Goal: Information Seeking & Learning: Learn about a topic

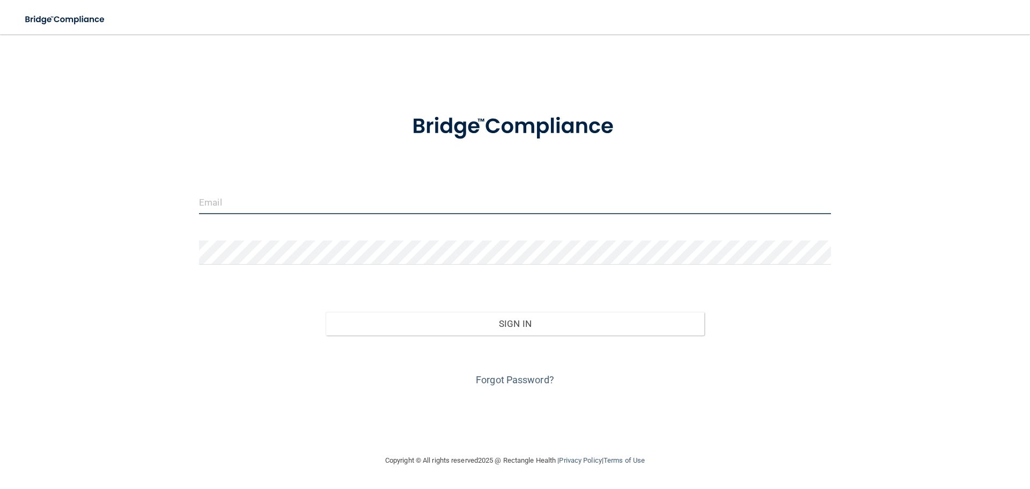
click at [377, 208] on input "email" at bounding box center [515, 202] width 632 height 24
type input "[EMAIL_ADDRESS][DOMAIN_NAME]"
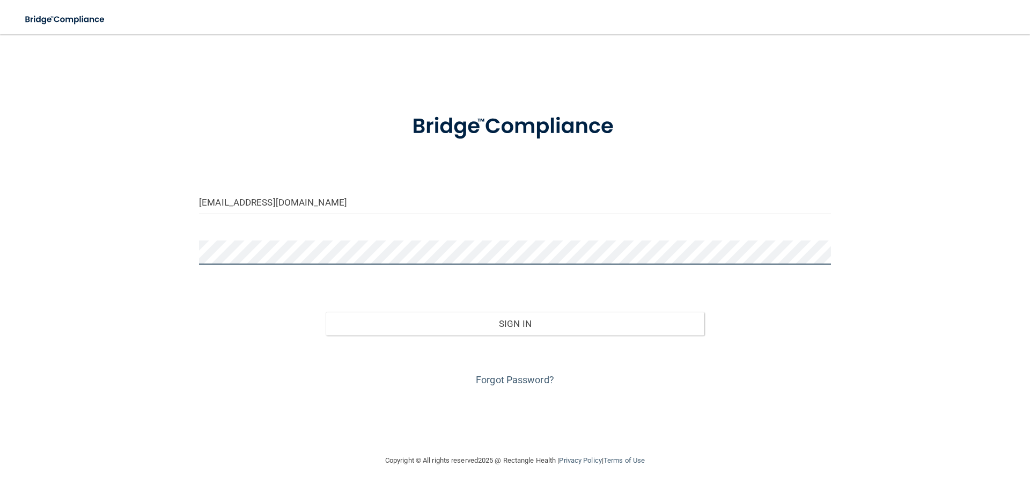
click at [326, 312] on button "Sign In" at bounding box center [515, 324] width 379 height 24
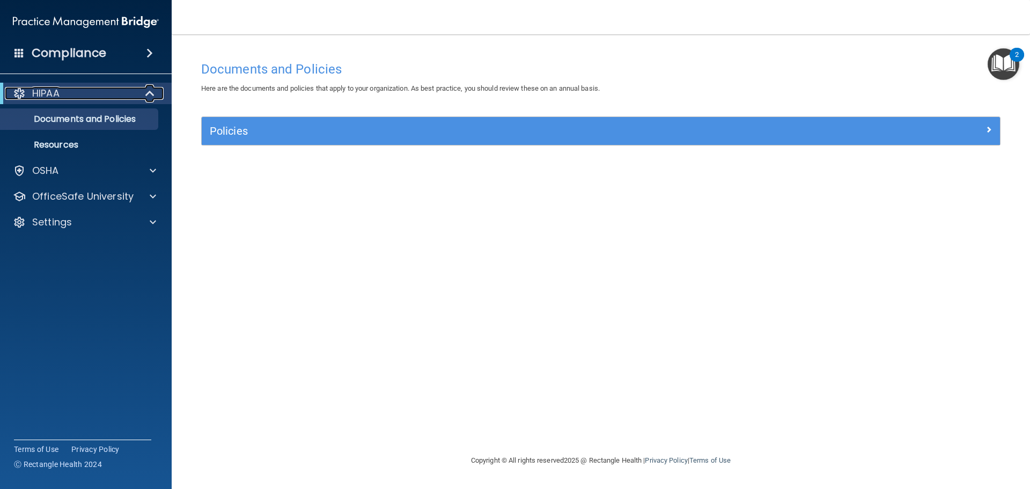
click at [75, 93] on div "HIPAA" at bounding box center [71, 93] width 133 height 13
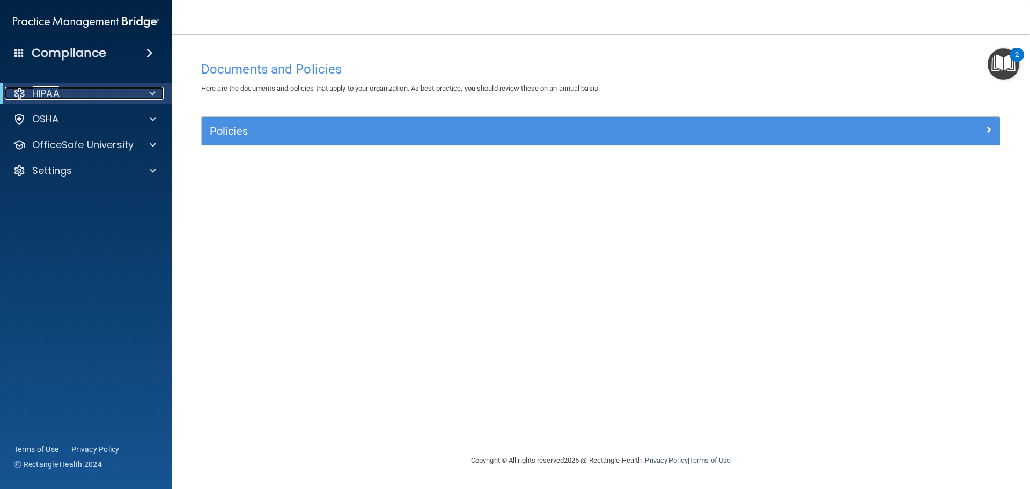
click at [76, 92] on div "HIPAA" at bounding box center [71, 93] width 133 height 13
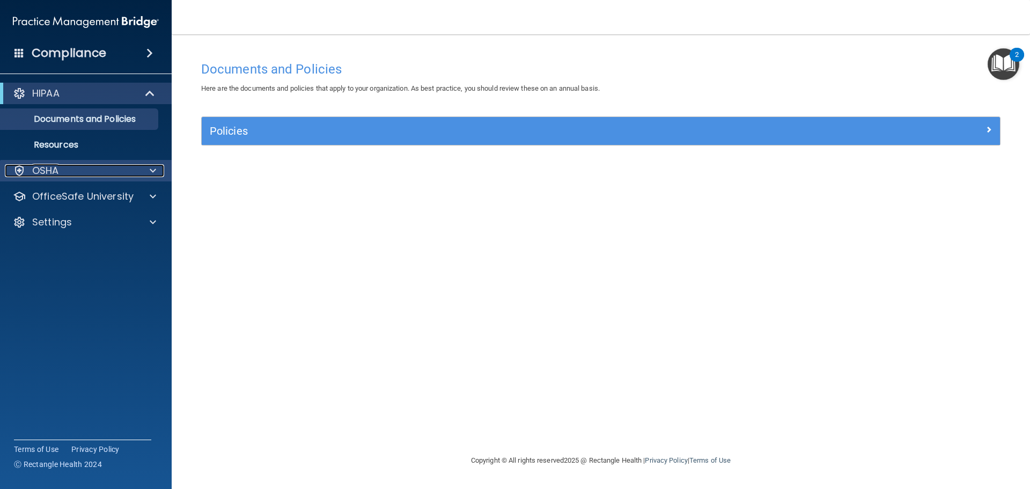
click at [62, 175] on div "OSHA" at bounding box center [71, 170] width 133 height 13
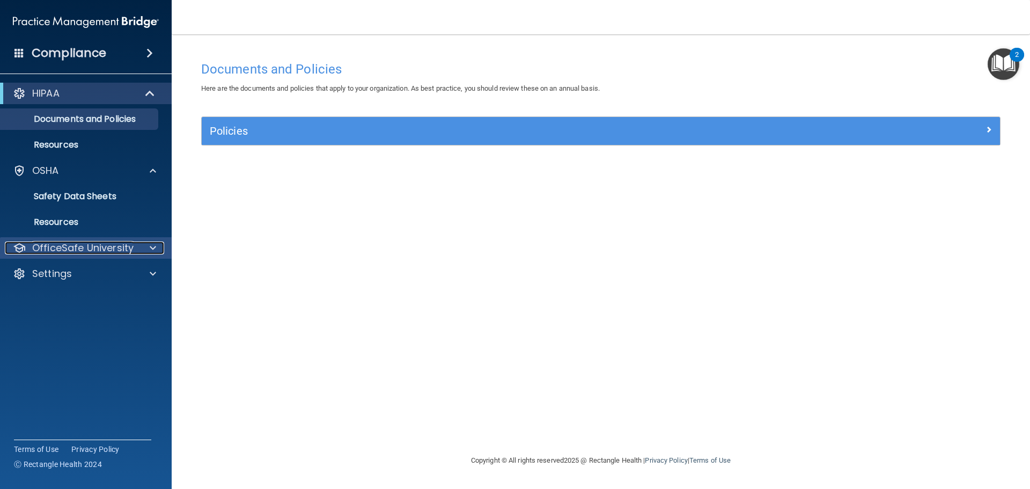
click at [124, 254] on p "OfficeSafe University" at bounding box center [82, 247] width 101 height 13
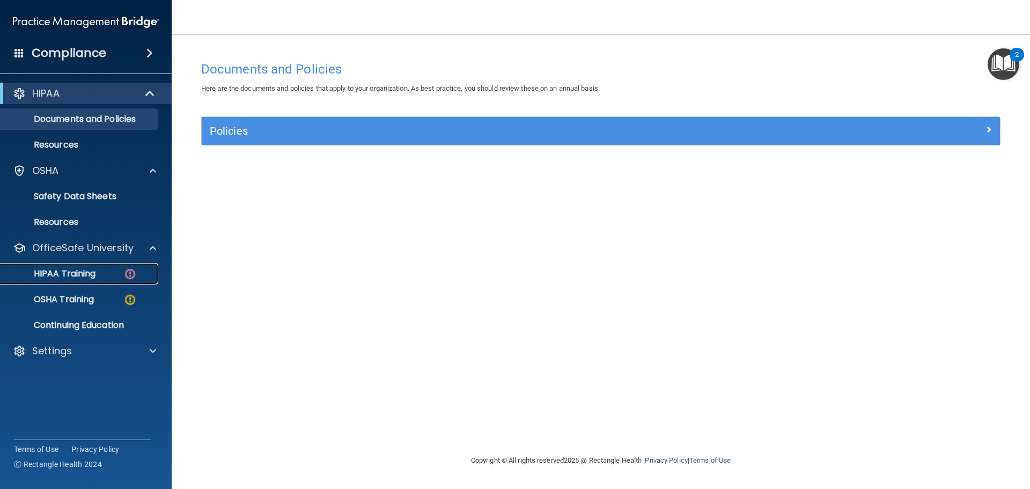
click at [96, 274] on p "HIPAA Training" at bounding box center [51, 273] width 89 height 11
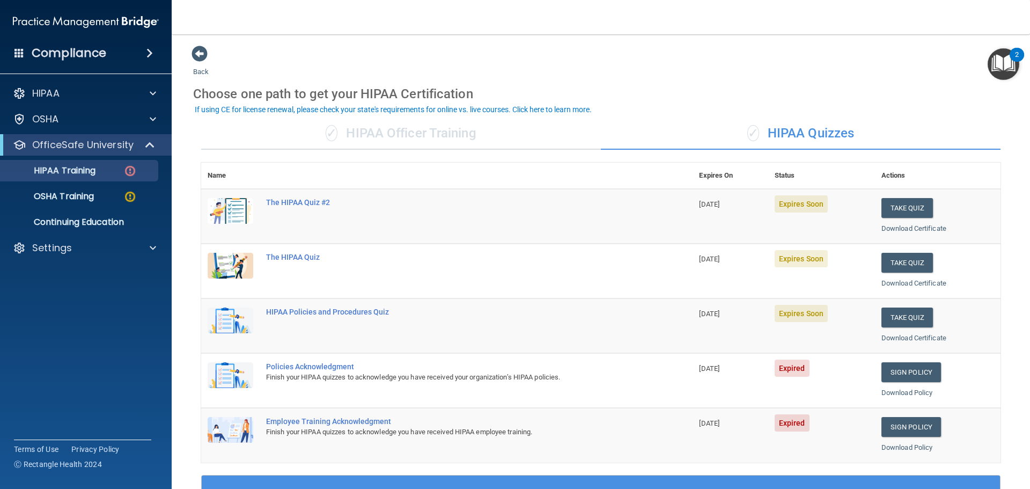
click at [491, 139] on div "✓ HIPAA Officer Training" at bounding box center [401, 134] width 400 height 32
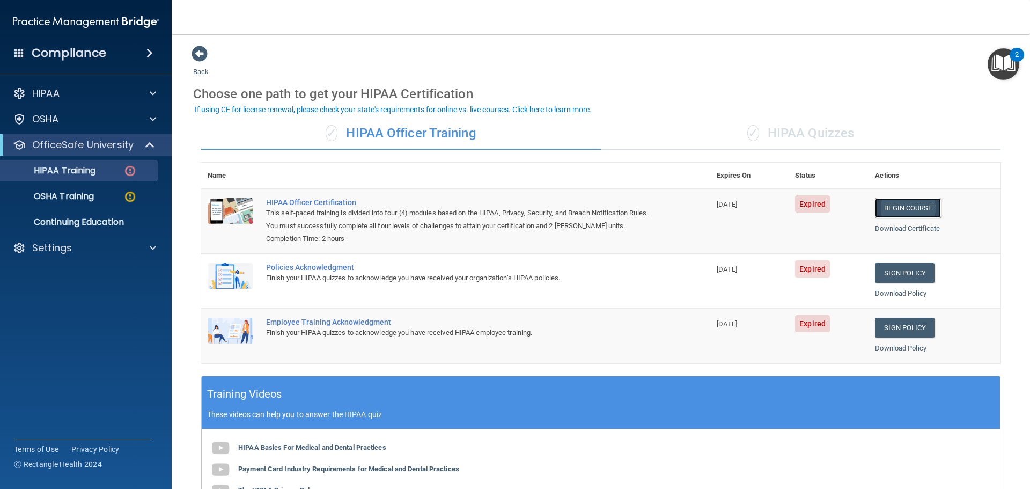
click at [906, 201] on link "Begin Course" at bounding box center [907, 208] width 65 height 20
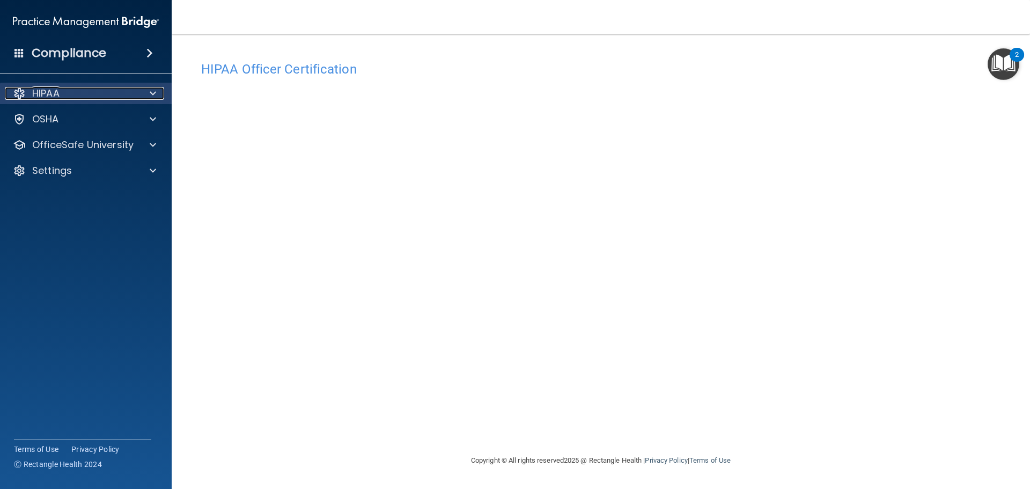
click at [152, 93] on span at bounding box center [153, 93] width 6 height 13
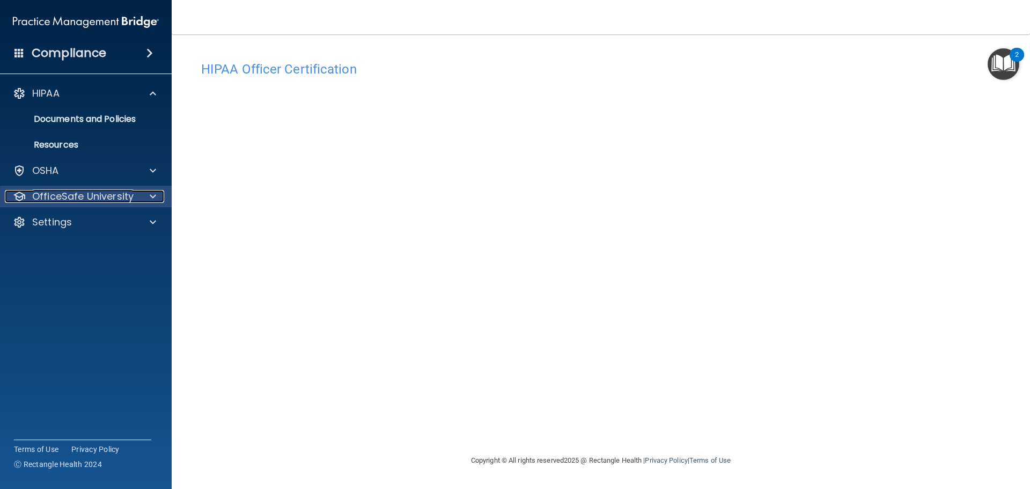
click at [151, 194] on span at bounding box center [153, 196] width 6 height 13
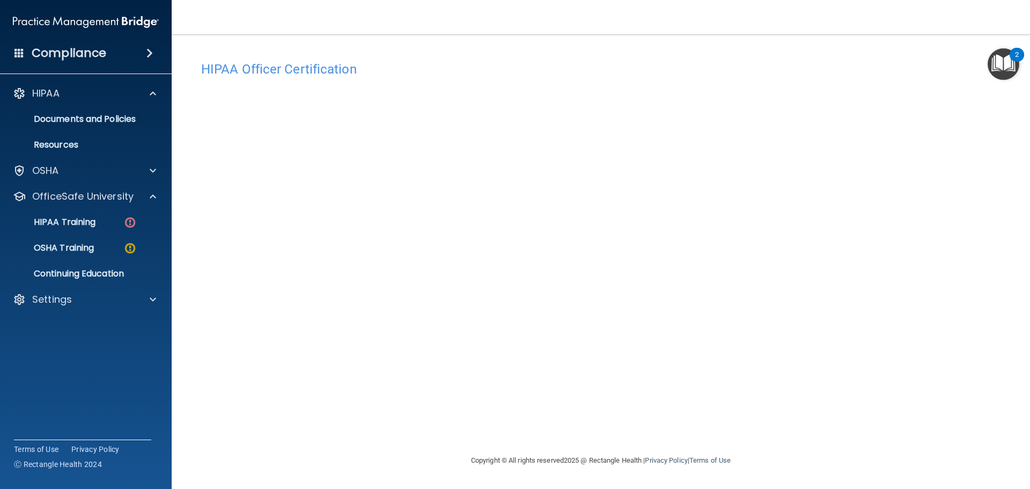
click at [1002, 70] on img "Open Resource Center, 2 new notifications" at bounding box center [1004, 64] width 32 height 32
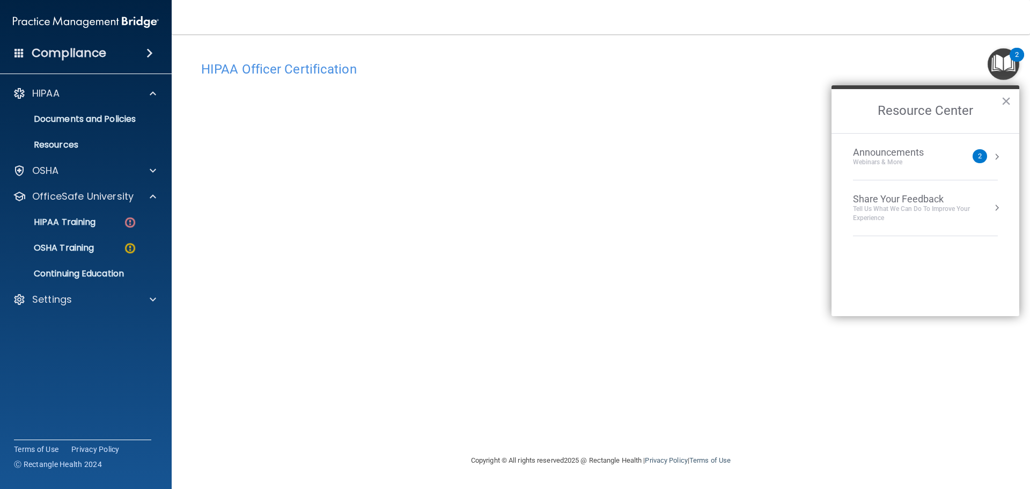
click at [1015, 101] on h2 "Resource Center" at bounding box center [926, 111] width 188 height 44
click at [1009, 99] on button "×" at bounding box center [1006, 100] width 10 height 17
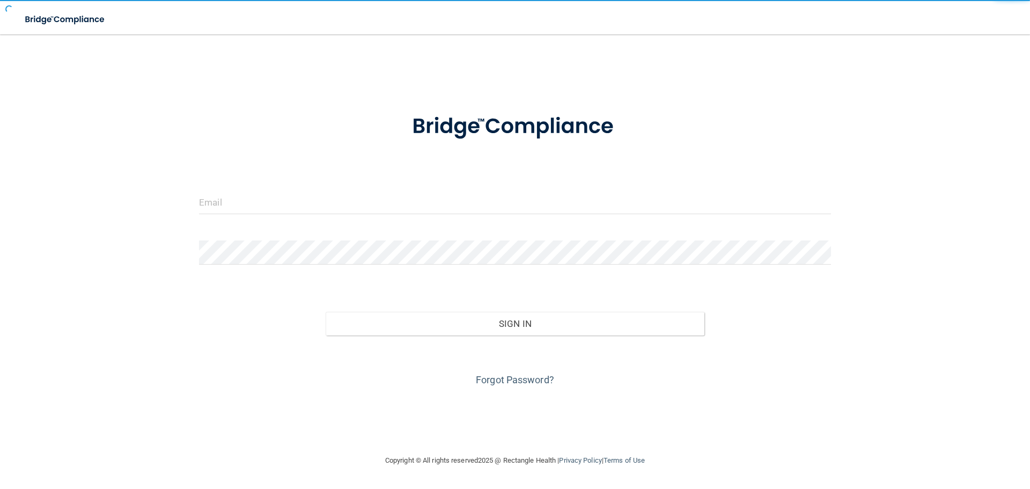
click at [519, 218] on div at bounding box center [515, 206] width 648 height 32
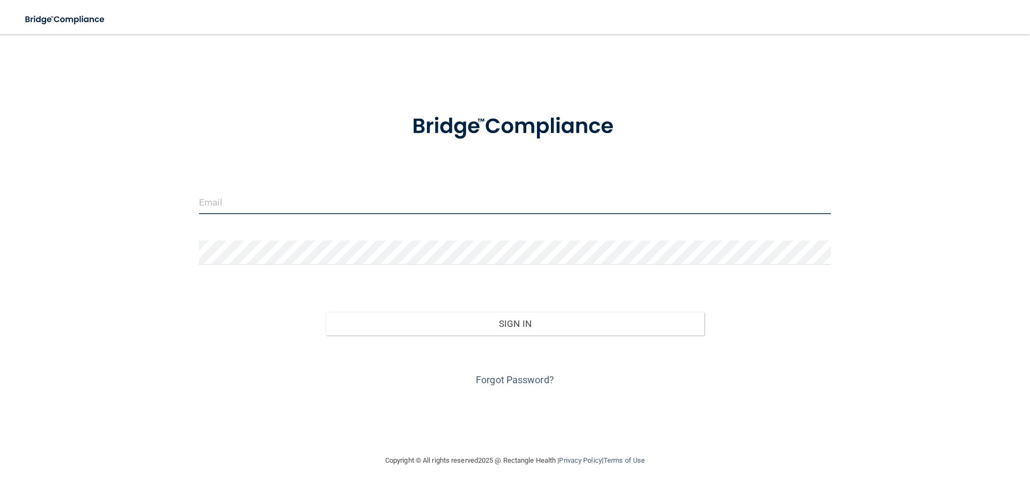
click at [528, 203] on input "email" at bounding box center [515, 202] width 632 height 24
type input "[EMAIL_ADDRESS][DOMAIN_NAME]"
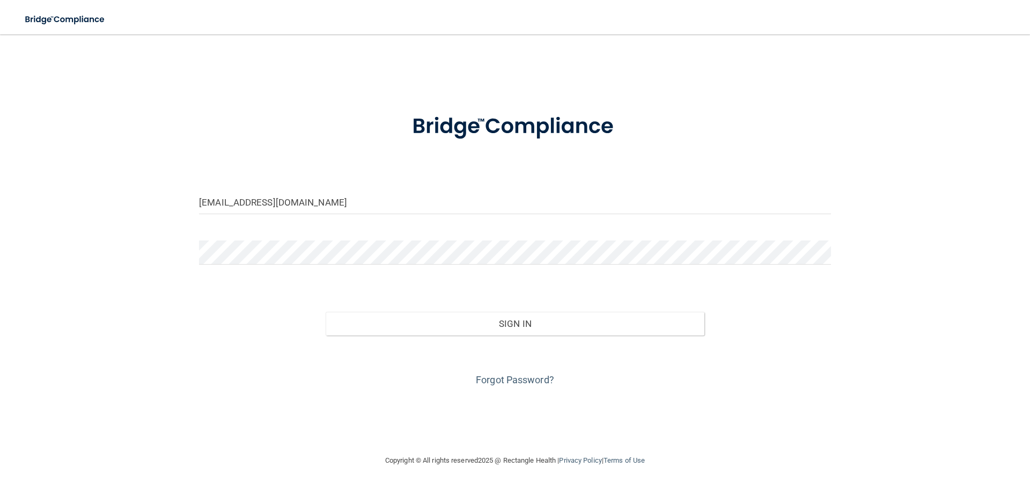
click at [322, 238] on form "kalina4202@gmail.com Invalid email/password. You don't have permission to acces…" at bounding box center [515, 244] width 632 height 290
click at [322, 244] on form "kalina4202@gmail.com Invalid email/password. You don't have permission to acces…" at bounding box center [515, 244] width 632 height 290
click at [326, 312] on button "Sign In" at bounding box center [515, 324] width 379 height 24
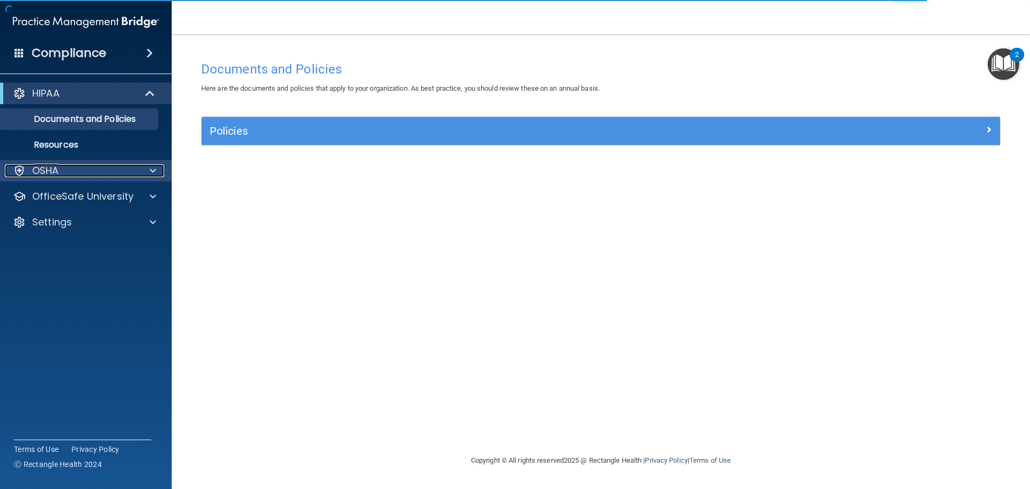
click at [154, 172] on span at bounding box center [153, 170] width 6 height 13
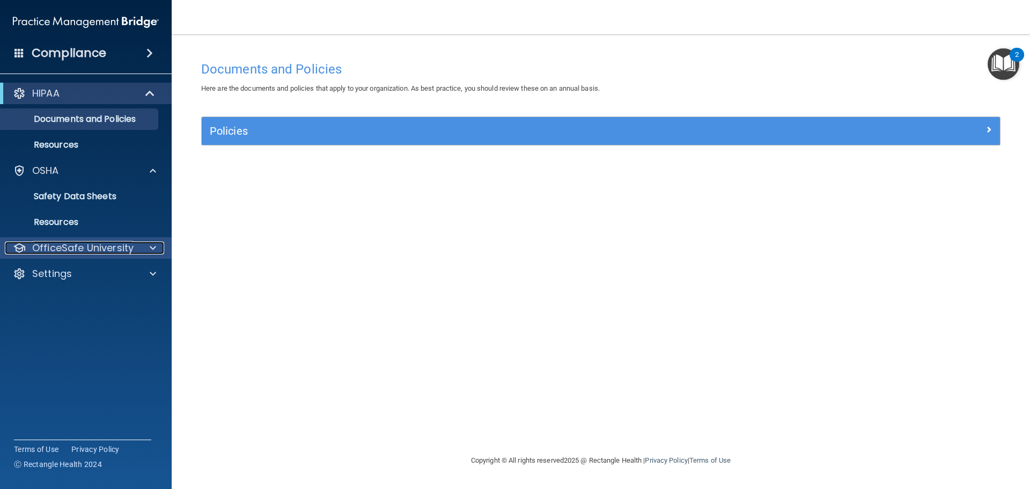
click at [137, 251] on div "OfficeSafe University" at bounding box center [71, 247] width 133 height 13
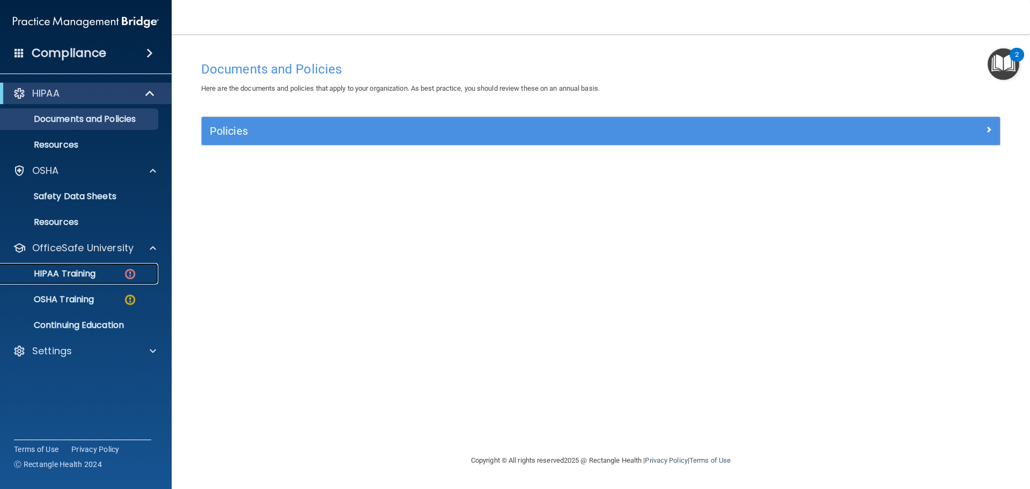
click at [94, 277] on p "HIPAA Training" at bounding box center [51, 273] width 89 height 11
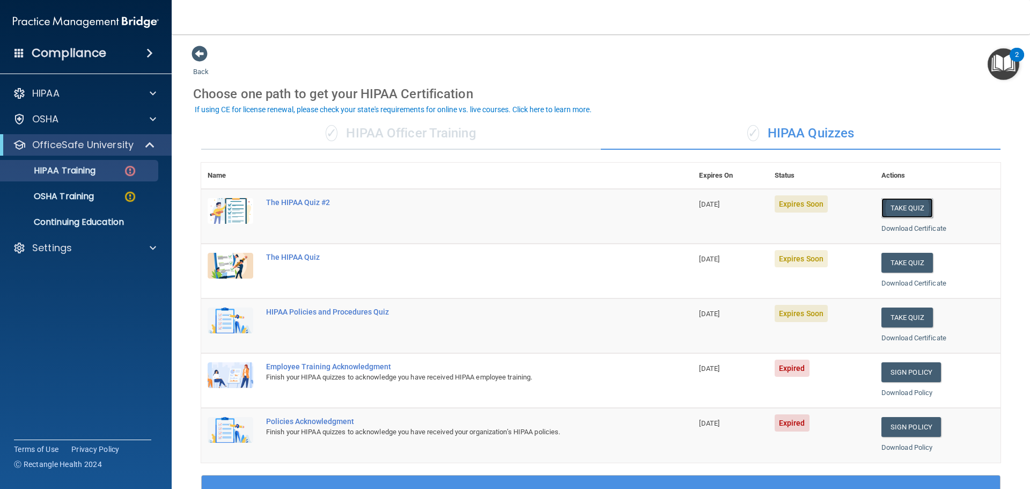
click at [894, 210] on button "Take Quiz" at bounding box center [908, 208] width 52 height 20
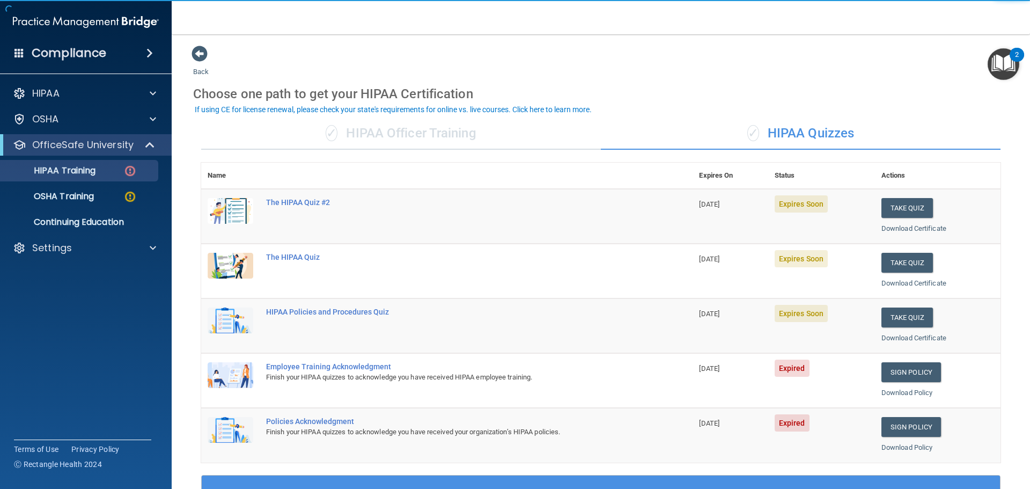
click at [398, 124] on div "✓ HIPAA Officer Training" at bounding box center [401, 134] width 400 height 32
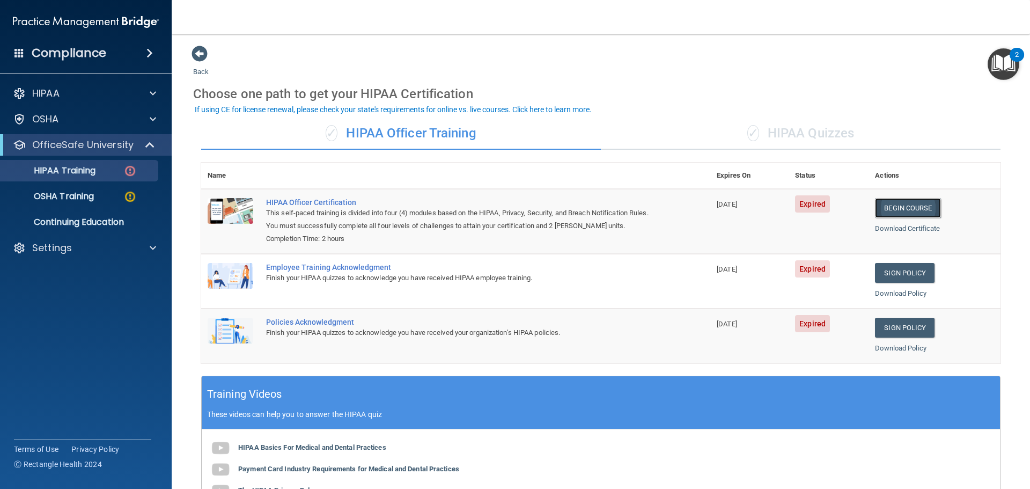
click at [909, 207] on link "Begin Course" at bounding box center [907, 208] width 65 height 20
click at [740, 123] on div "✓ HIPAA Quizzes" at bounding box center [801, 134] width 400 height 32
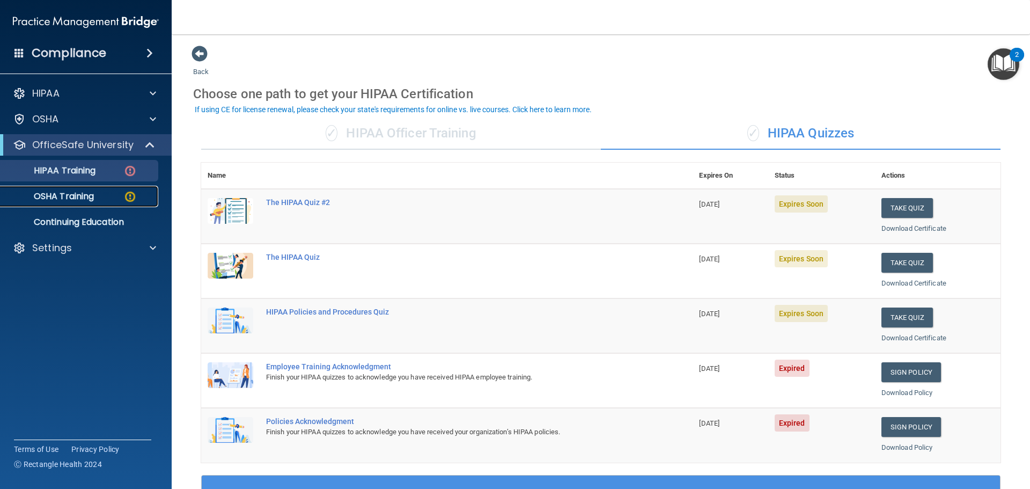
click at [116, 187] on link "OSHA Training" at bounding box center [73, 196] width 169 height 21
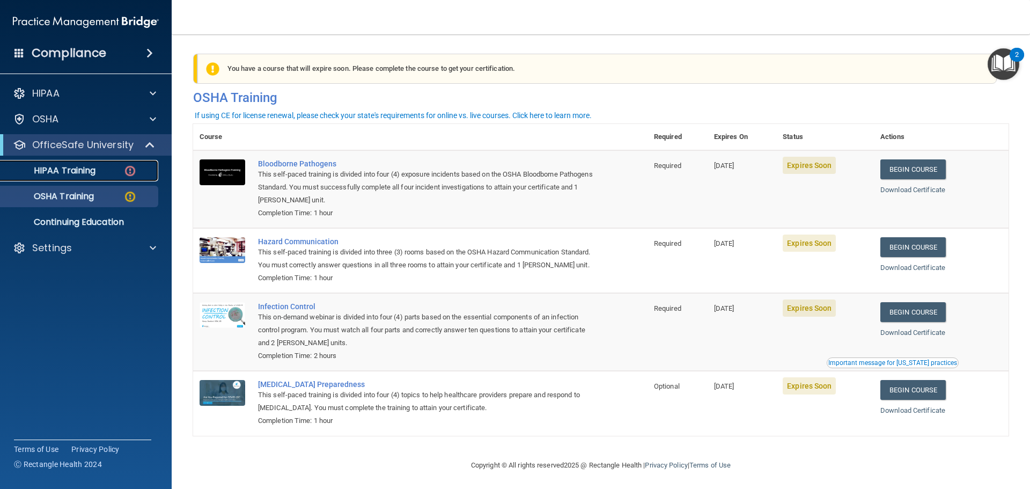
click at [108, 163] on link "HIPAA Training" at bounding box center [73, 170] width 169 height 21
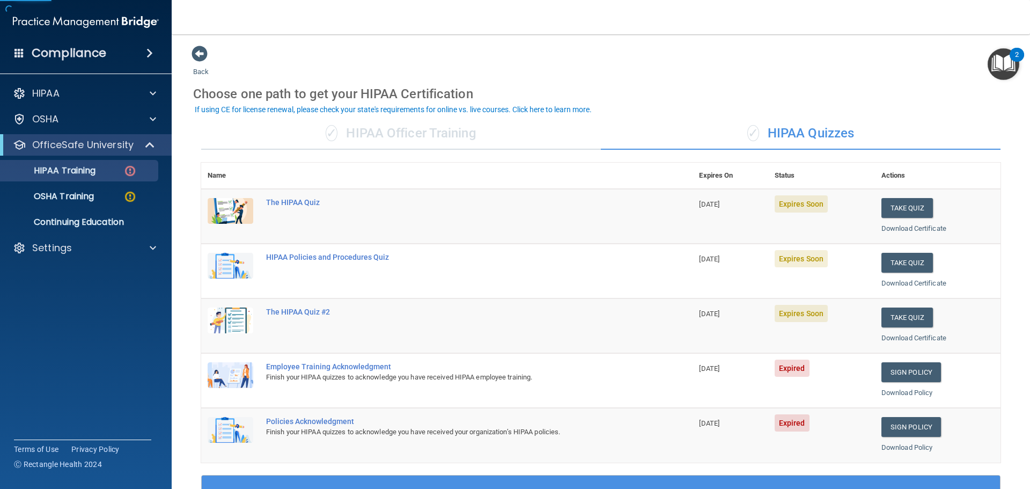
click at [371, 135] on div "✓ HIPAA Officer Training" at bounding box center [401, 134] width 400 height 32
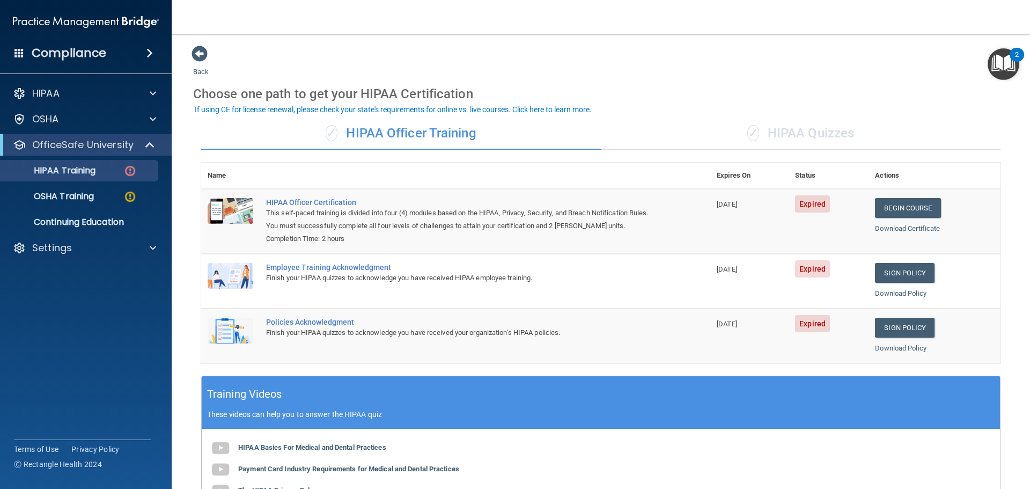
click at [761, 145] on div "✓ HIPAA Quizzes" at bounding box center [801, 134] width 400 height 32
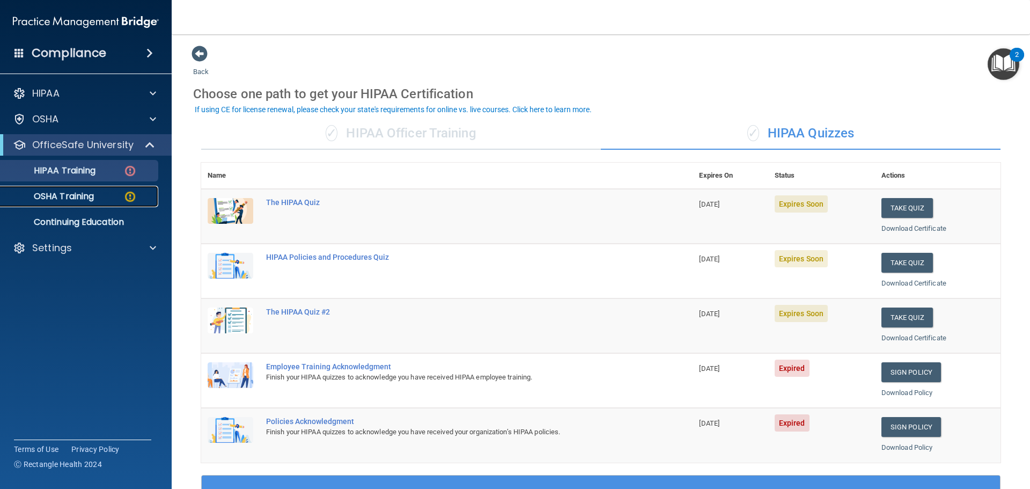
click at [123, 201] on img at bounding box center [129, 196] width 13 height 13
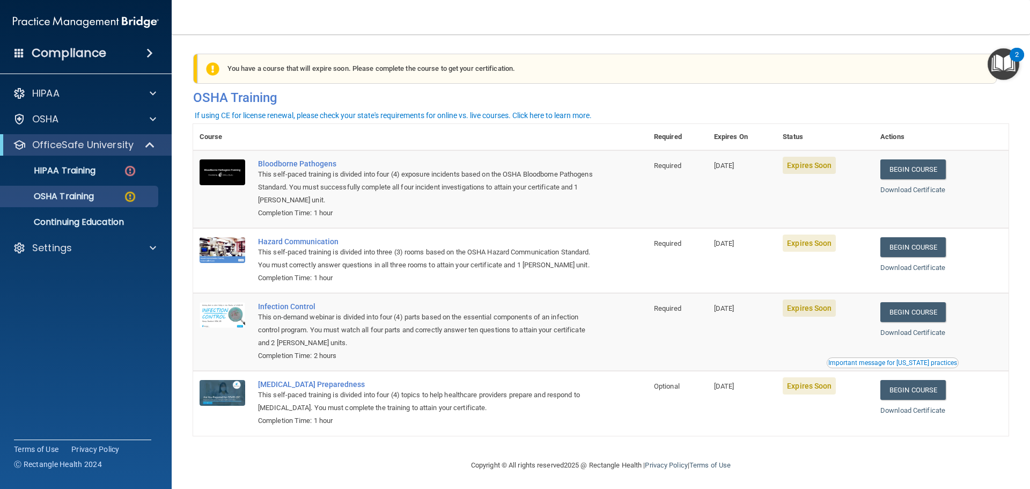
click at [897, 148] on th "Actions" at bounding box center [941, 137] width 135 height 26
click at [901, 168] on link "Begin Course" at bounding box center [912, 169] width 65 height 20
click at [58, 55] on h4 "Compliance" at bounding box center [69, 53] width 75 height 15
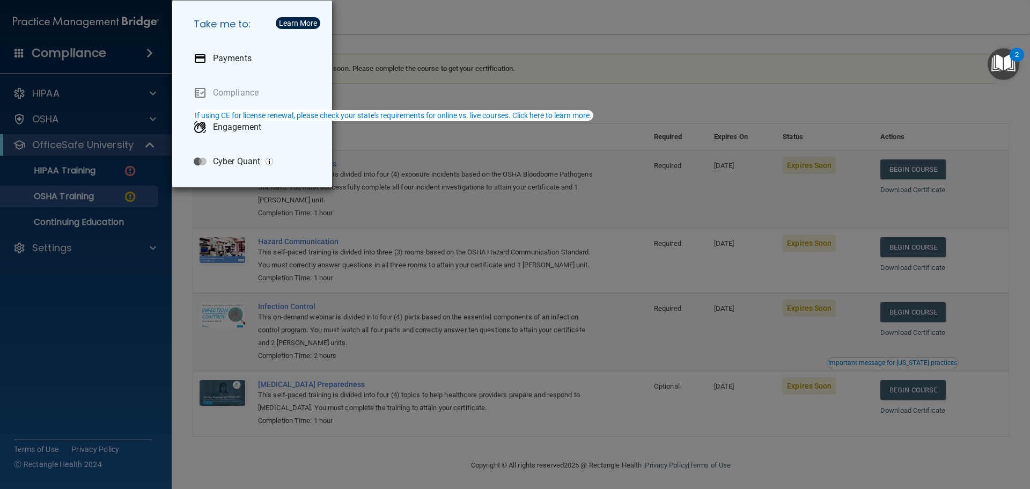
click at [4, 96] on div "Take me to: Payments Compliance Engagement Cyber Quant" at bounding box center [515, 244] width 1030 height 489
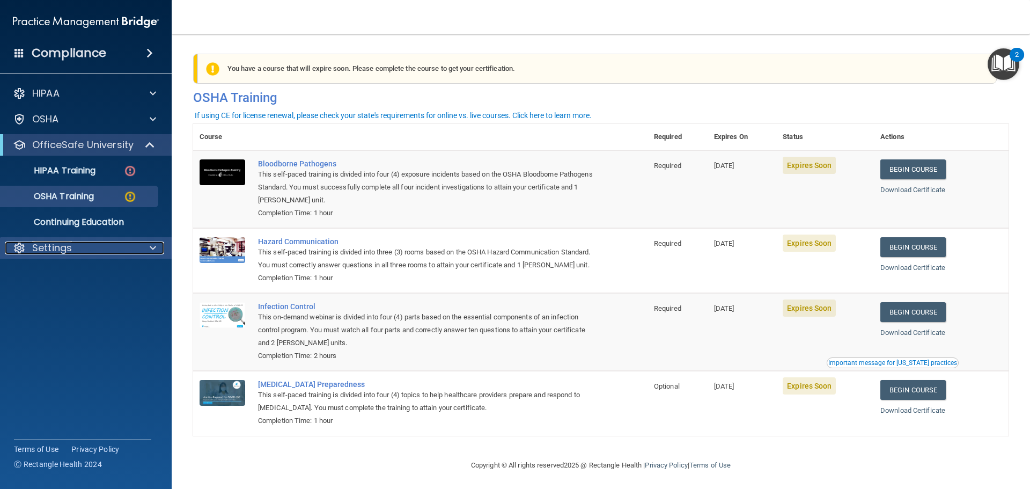
click at [61, 253] on p "Settings" at bounding box center [52, 247] width 40 height 13
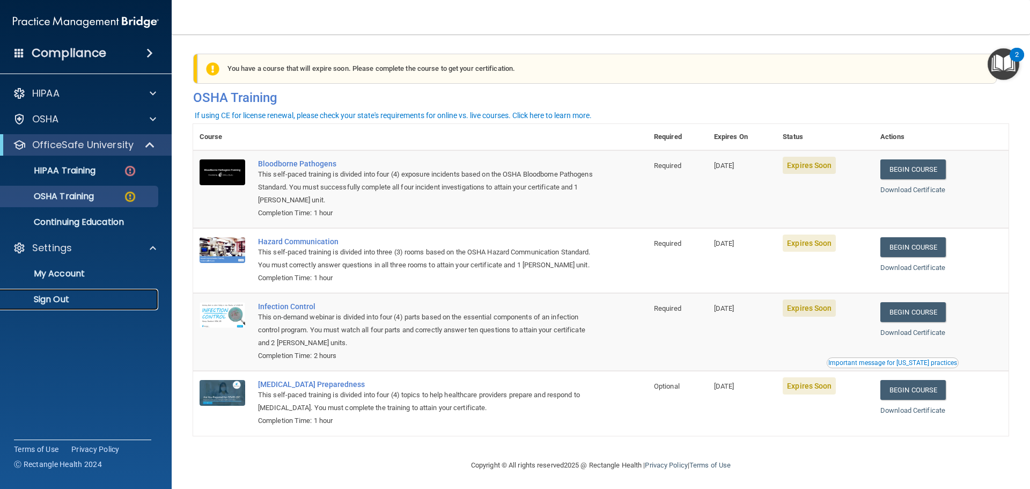
click at [67, 302] on p "Sign Out" at bounding box center [80, 299] width 146 height 11
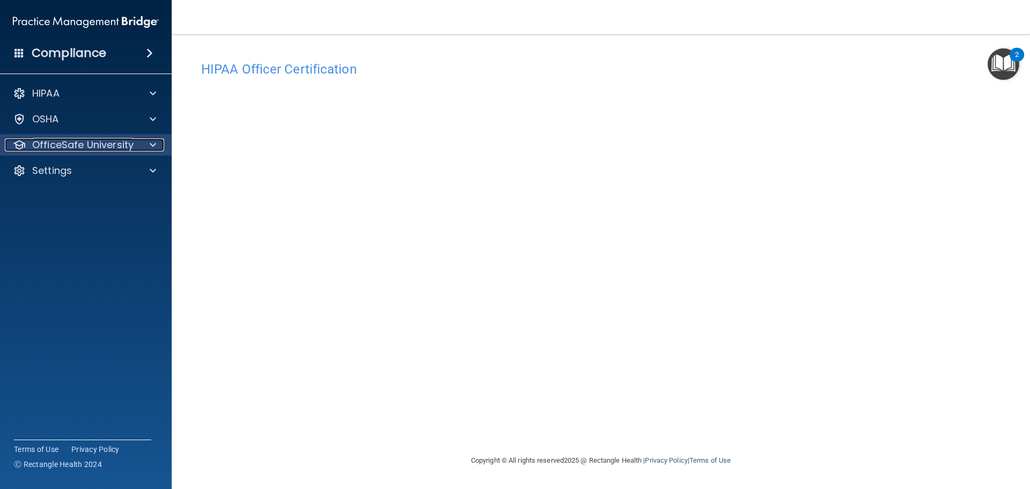
click at [143, 146] on div at bounding box center [151, 144] width 27 height 13
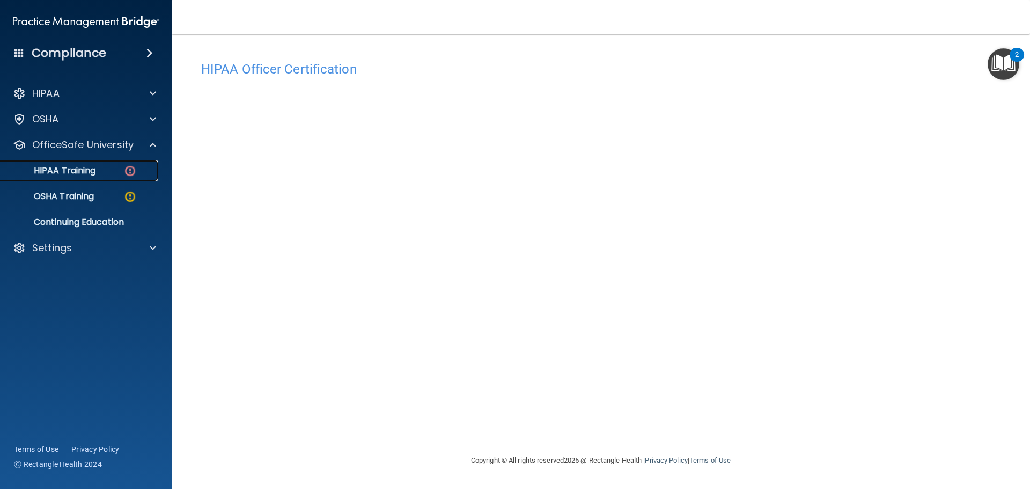
click at [92, 173] on p "HIPAA Training" at bounding box center [51, 170] width 89 height 11
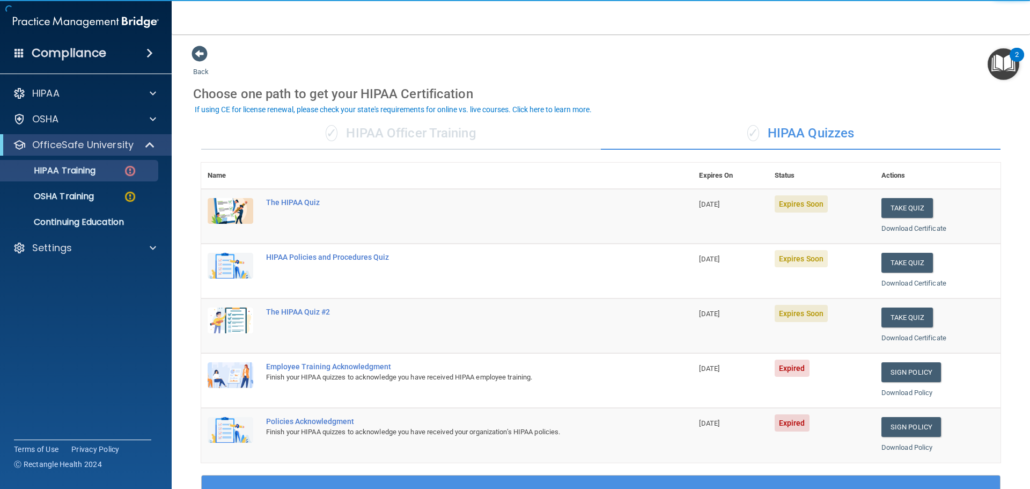
click at [343, 139] on div "✓ HIPAA Officer Training" at bounding box center [401, 134] width 400 height 32
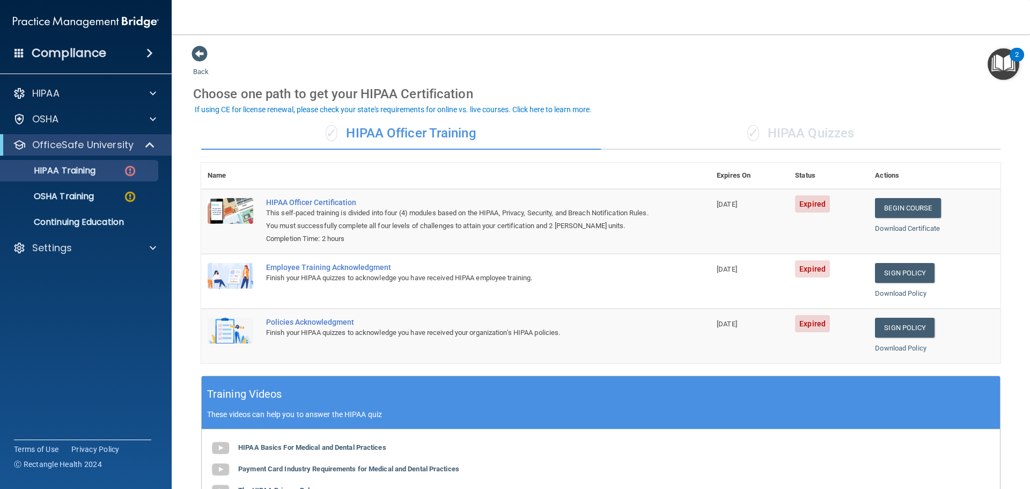
click at [707, 144] on div "✓ HIPAA Quizzes" at bounding box center [801, 134] width 400 height 32
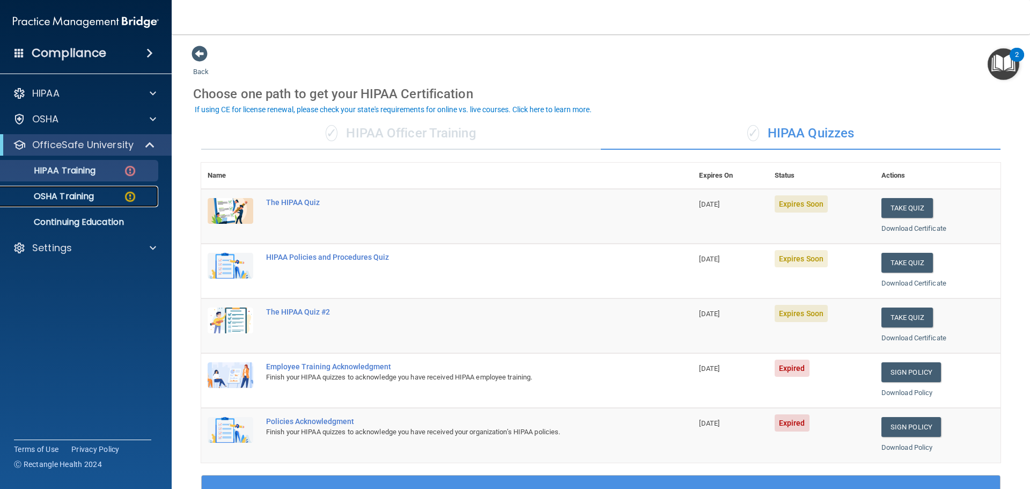
click at [117, 198] on div "OSHA Training" at bounding box center [80, 196] width 146 height 11
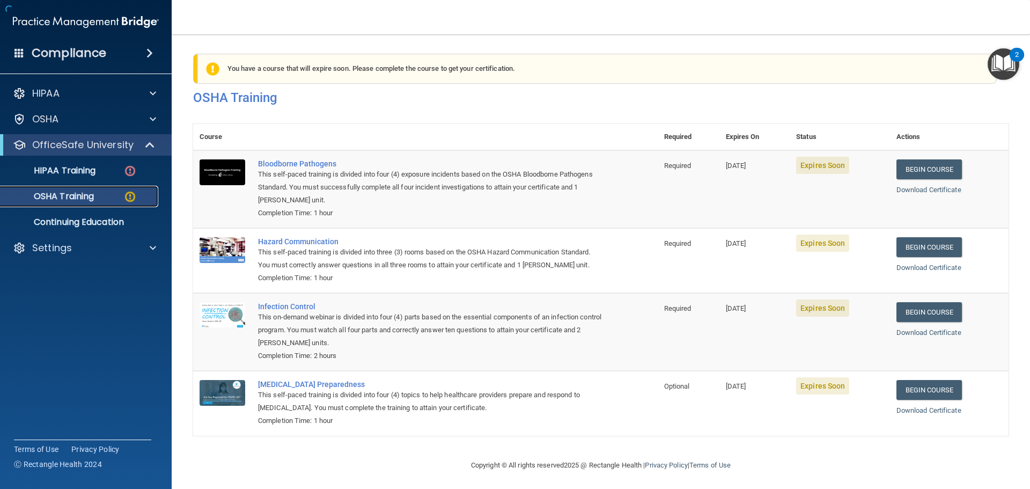
click at [130, 199] on img at bounding box center [129, 196] width 13 height 13
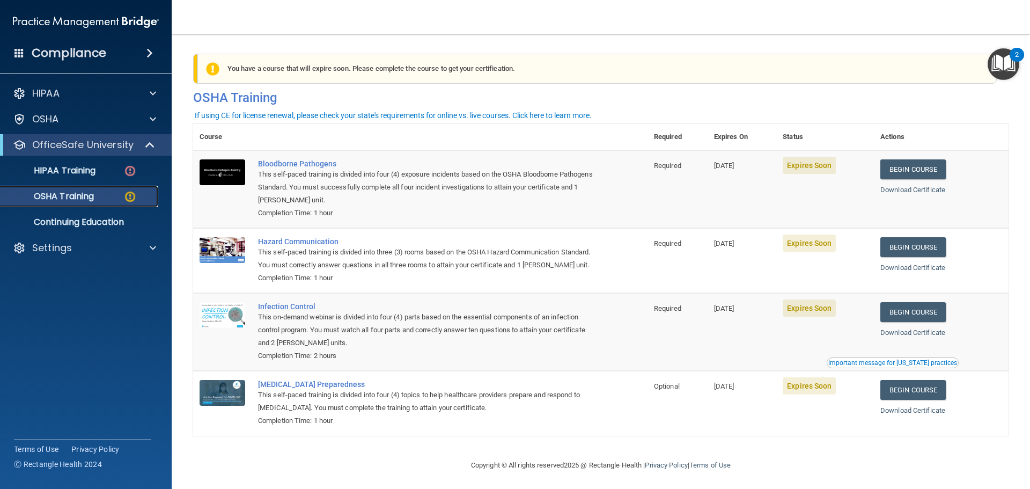
scroll to position [18, 0]
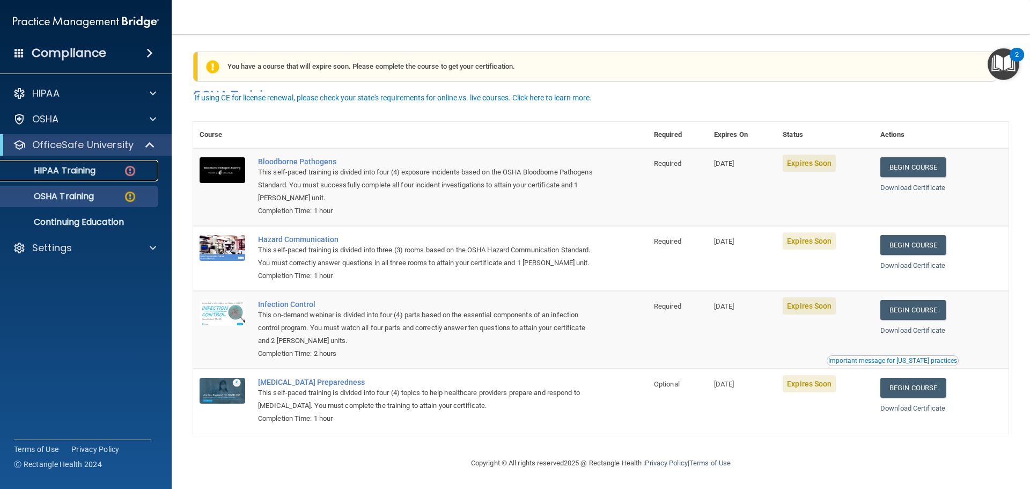
click at [75, 168] on p "HIPAA Training" at bounding box center [51, 170] width 89 height 11
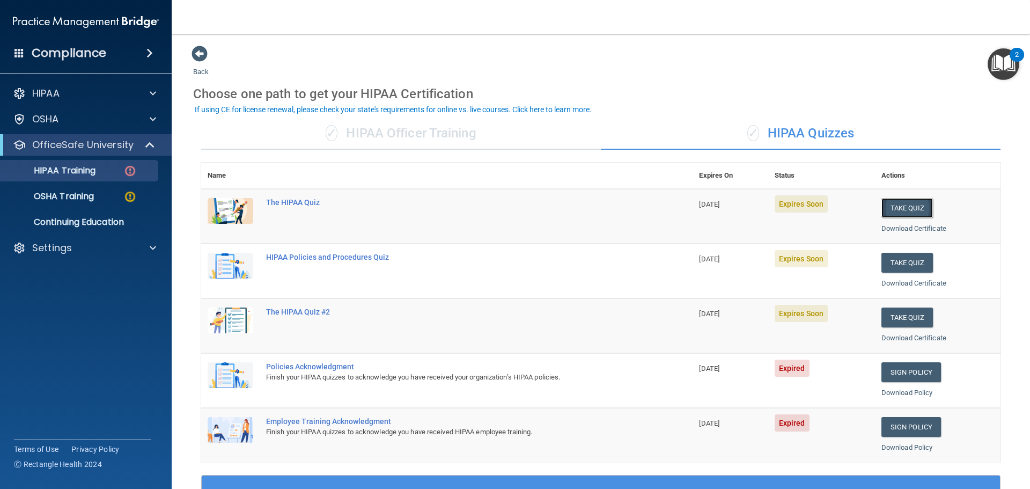
click at [907, 212] on button "Take Quiz" at bounding box center [908, 208] width 52 height 20
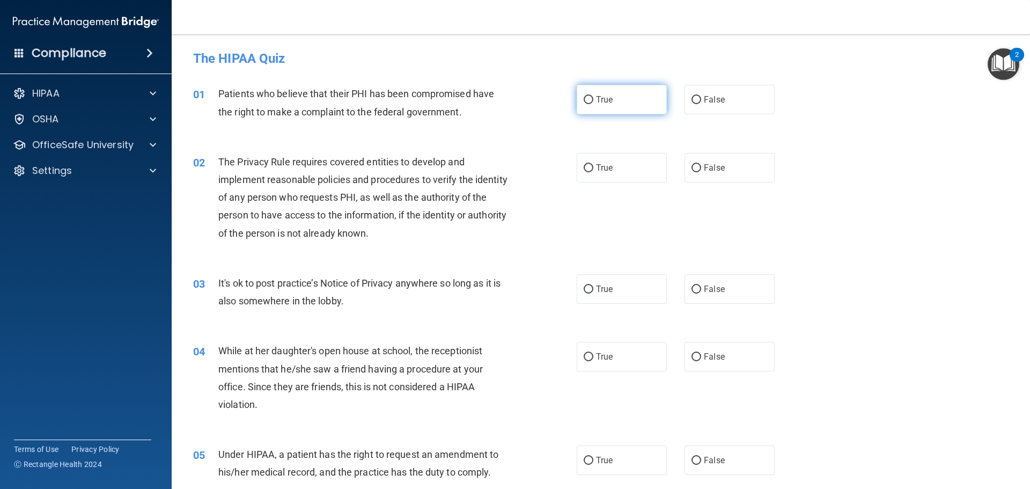
click at [633, 107] on label "True" at bounding box center [622, 100] width 90 height 30
click at [593, 104] on input "True" at bounding box center [589, 100] width 10 height 8
radio input "true"
click at [741, 179] on label "False" at bounding box center [730, 168] width 90 height 30
click at [701, 172] on input "False" at bounding box center [697, 168] width 10 height 8
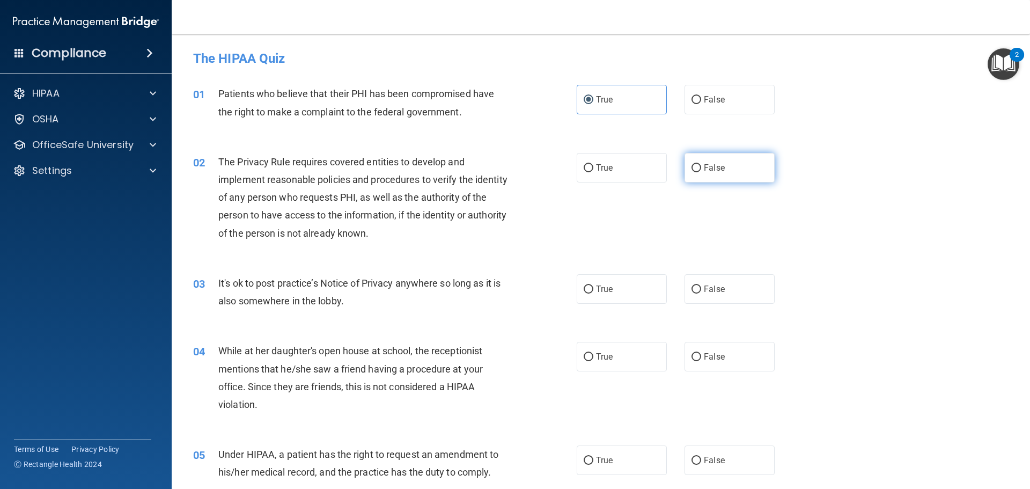
radio input "true"
click at [602, 283] on label "True" at bounding box center [622, 289] width 90 height 30
click at [593, 285] on input "True" at bounding box center [589, 289] width 10 height 8
radio input "true"
click at [685, 343] on label "False" at bounding box center [730, 357] width 90 height 30
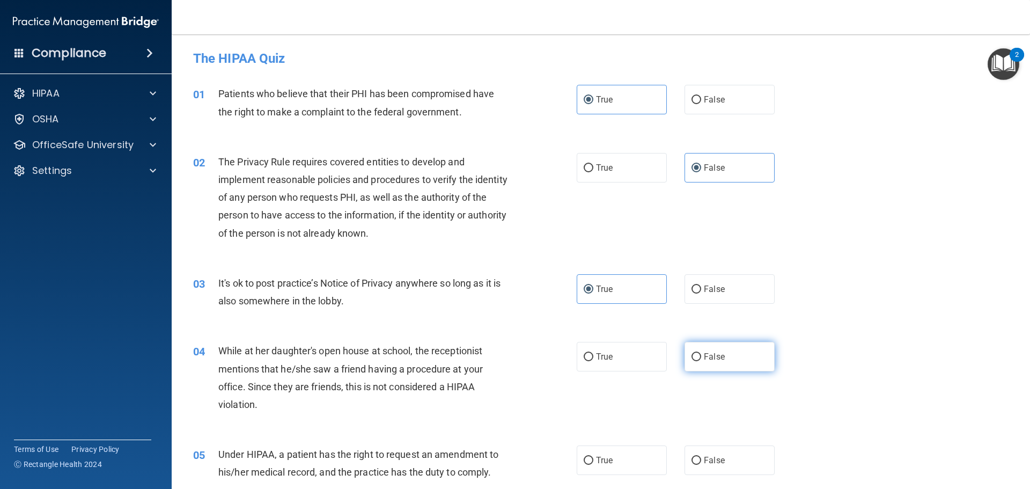
click at [692, 353] on input "False" at bounding box center [697, 357] width 10 height 8
radio input "true"
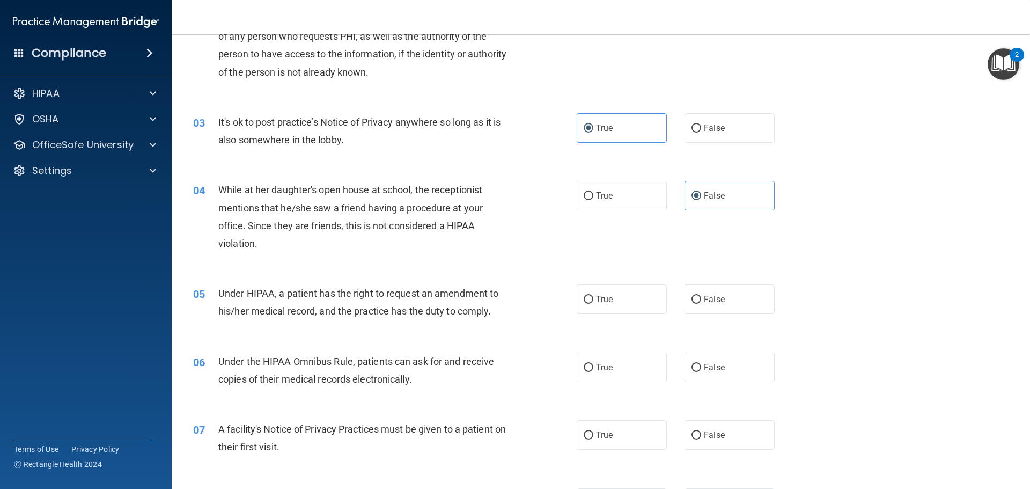
scroll to position [107, 0]
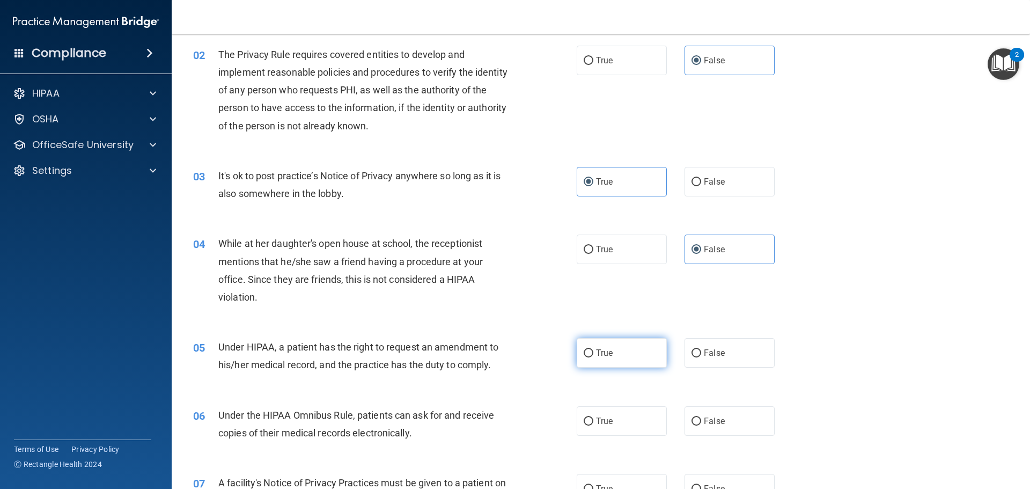
click at [616, 361] on label "True" at bounding box center [622, 353] width 90 height 30
click at [593, 357] on input "True" at bounding box center [589, 353] width 10 height 8
radio input "true"
drag, startPoint x: 607, startPoint y: 402, endPoint x: 607, endPoint y: 414, distance: 12.3
click at [607, 403] on div "06 Under the HIPAA Omnibus Rule, patients can ask for and receive copies of the…" at bounding box center [601, 427] width 832 height 68
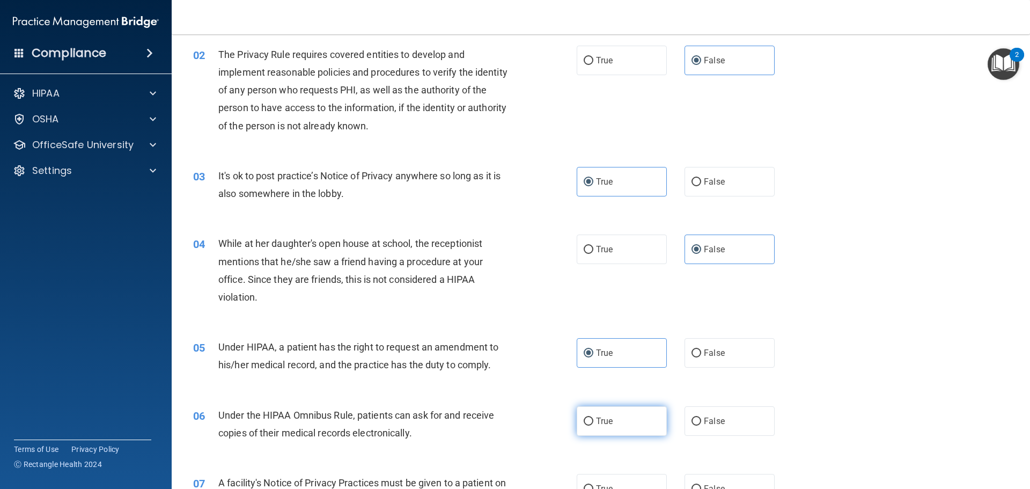
click at [607, 415] on label "True" at bounding box center [622, 421] width 90 height 30
click at [593, 417] on input "True" at bounding box center [589, 421] width 10 height 8
radio input "true"
